Goal: Task Accomplishment & Management: Manage account settings

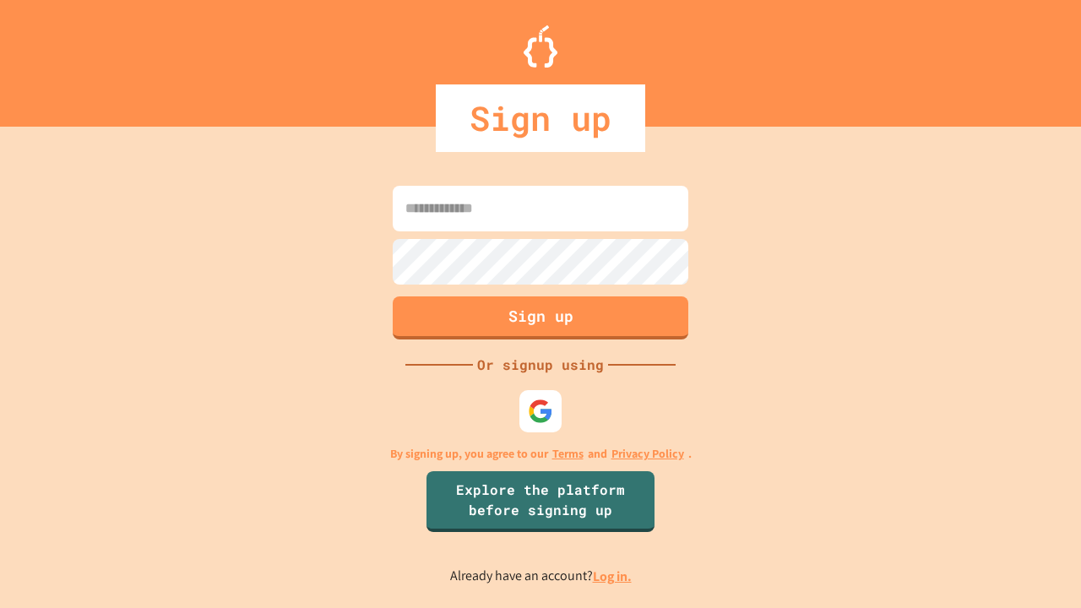
click at [613, 576] on link "Log in." at bounding box center [612, 577] width 39 height 18
